Goal: Navigation & Orientation: Find specific page/section

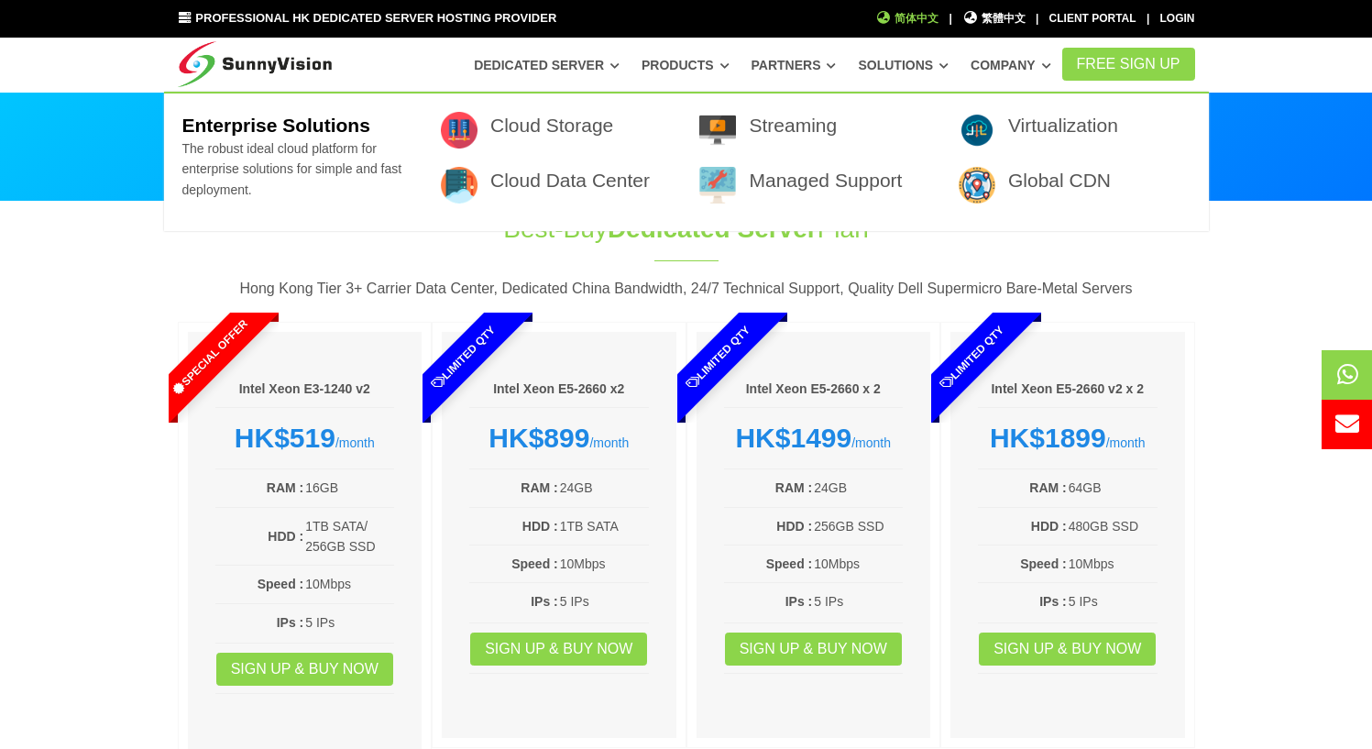
click at [909, 22] on span "简体中文" at bounding box center [907, 18] width 63 height 17
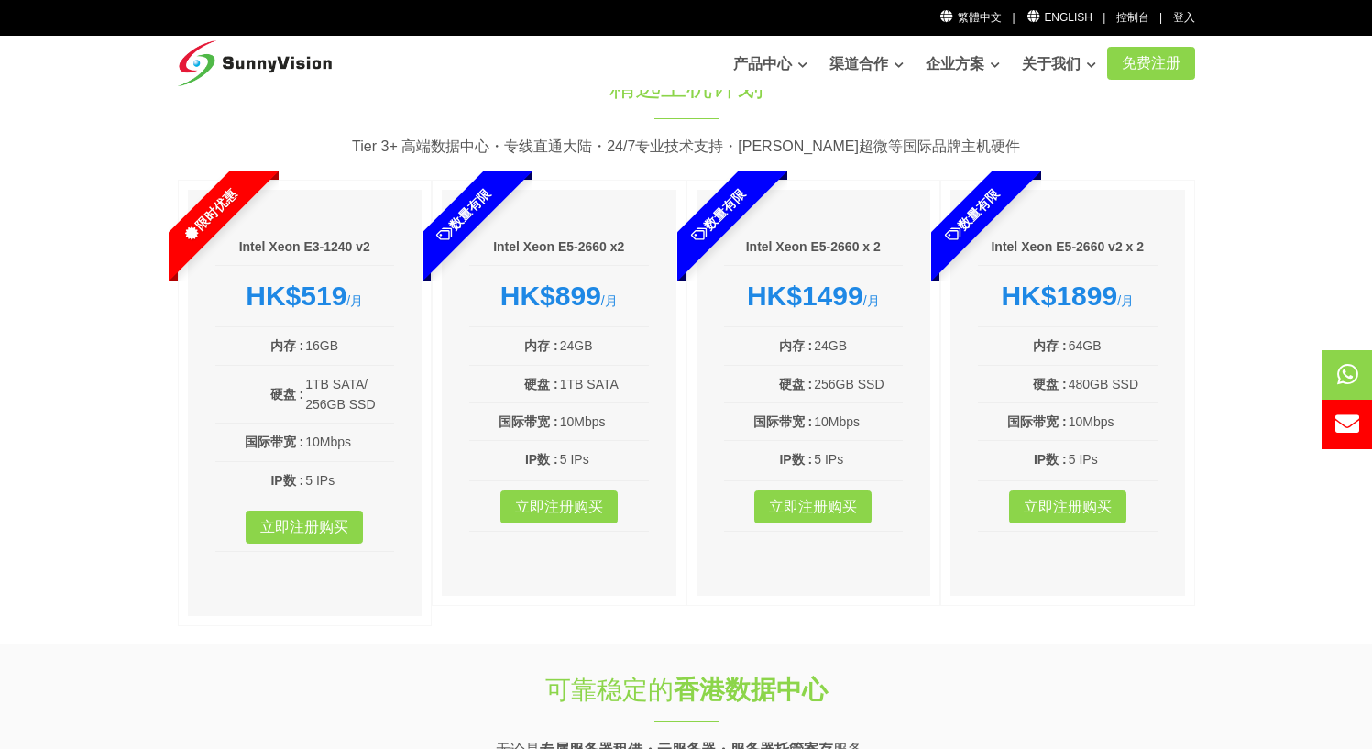
scroll to position [122, 0]
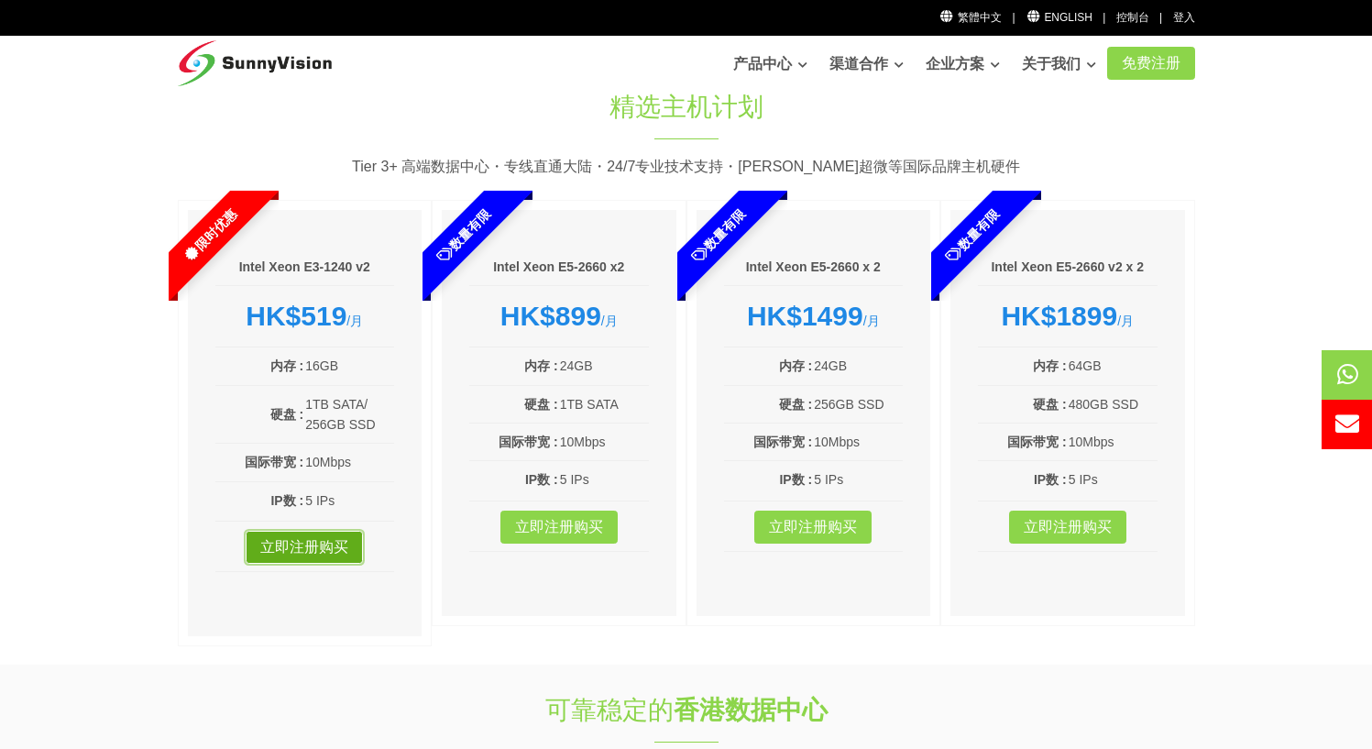
click at [288, 547] on link "立即注册购买" at bounding box center [304, 547] width 117 height 33
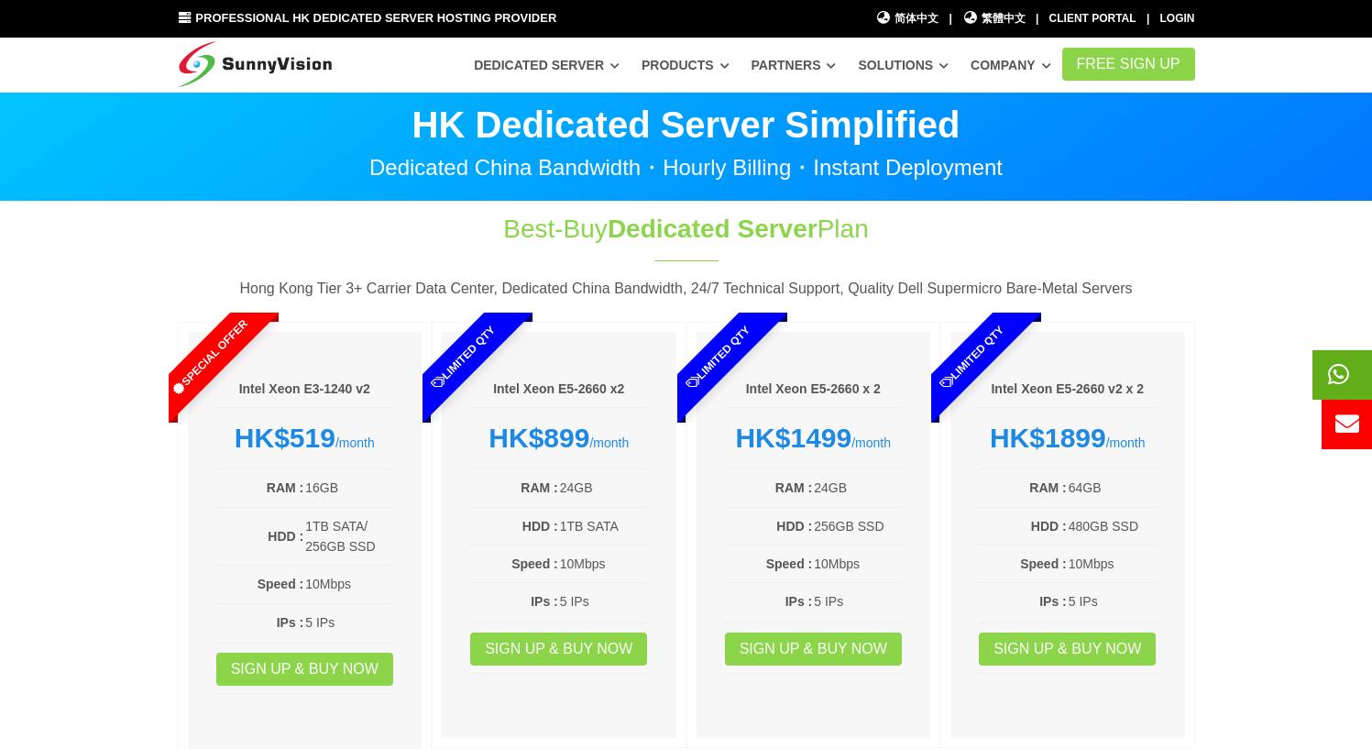
click at [1341, 369] on icon at bounding box center [1338, 374] width 21 height 24
click at [114, 403] on section "Best-Buy Dedicated Server Plan Hong Kong Tier 3+ Carrier Data Center, Dedicated…" at bounding box center [686, 494] width 1372 height 585
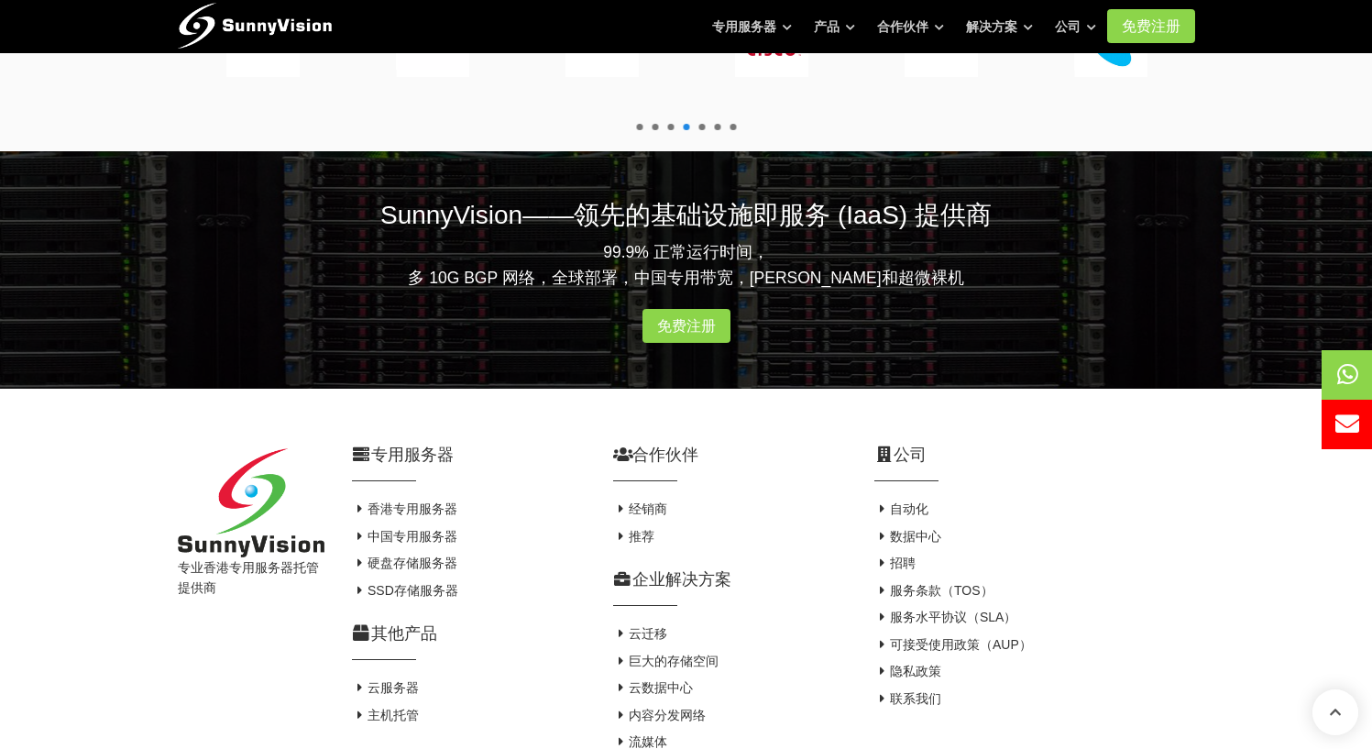
scroll to position [3474, 0]
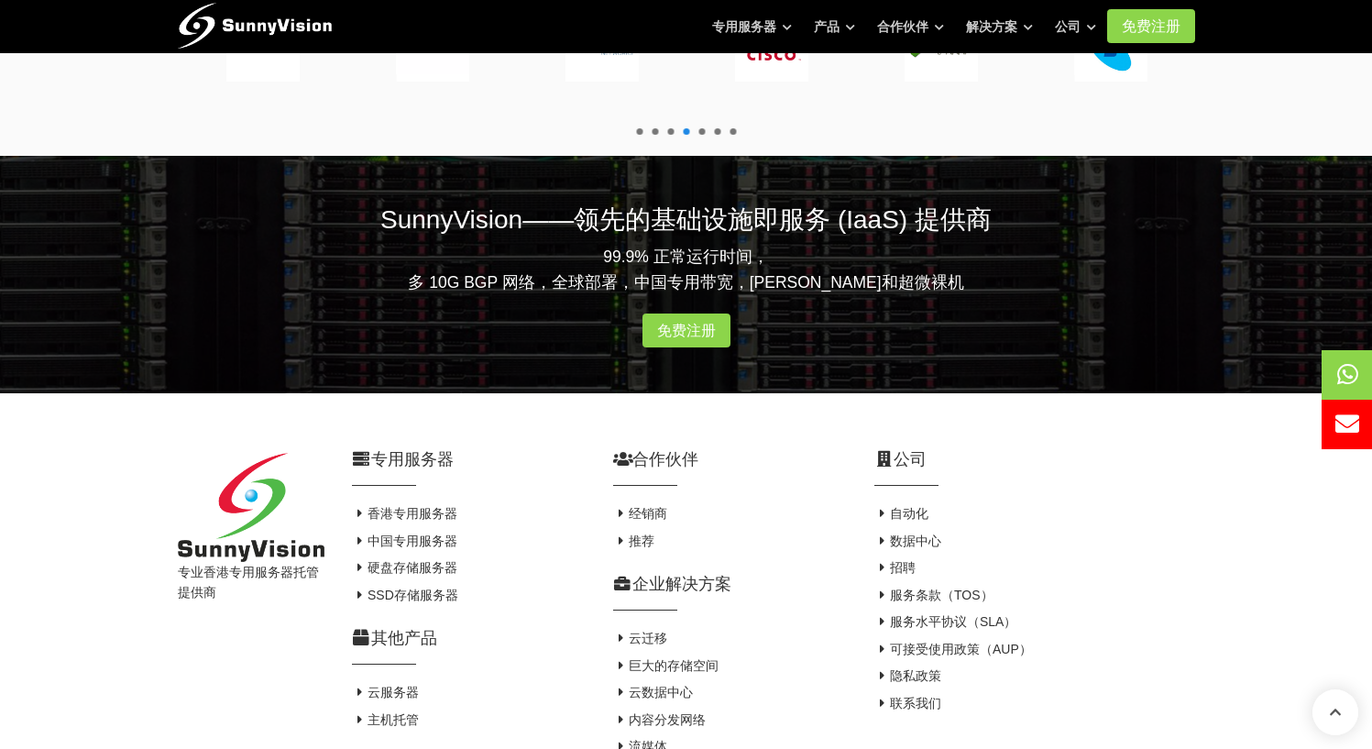
click at [159, 393] on div "专业香港专用服务器托管提供商 专用服务器 香港专用服务器 中国专用服务器 硬盘存储服务器 SSD存储服务器 其他产品 云服务器 主机托管" at bounding box center [686, 617] width 1372 height 449
click at [170, 453] on div "专业香港专用服务器托管提供商" at bounding box center [251, 620] width 174 height 334
click at [908, 695] on font "联系我们" at bounding box center [915, 702] width 51 height 15
